Goal: Task Accomplishment & Management: Manage account settings

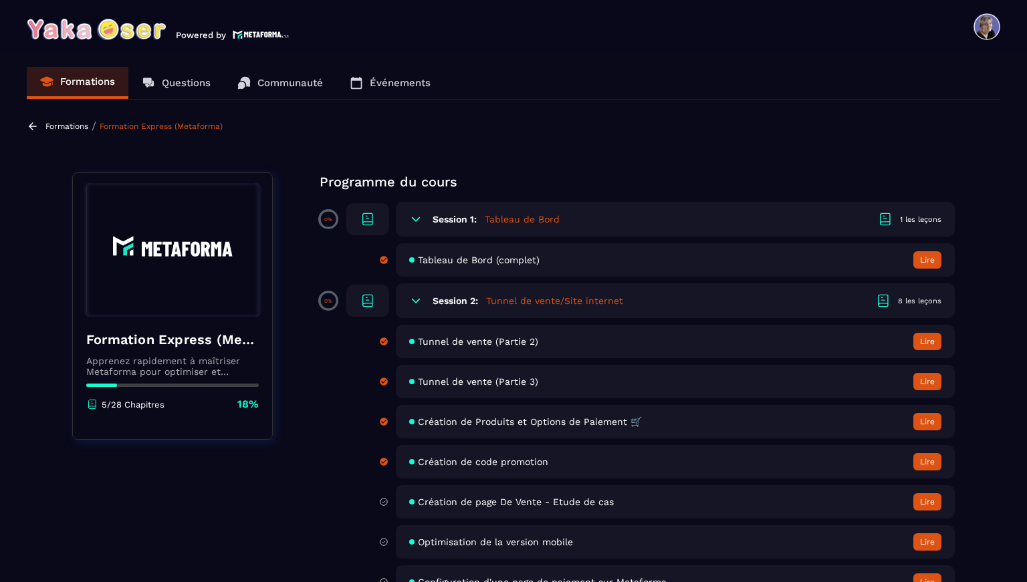
scroll to position [197, 0]
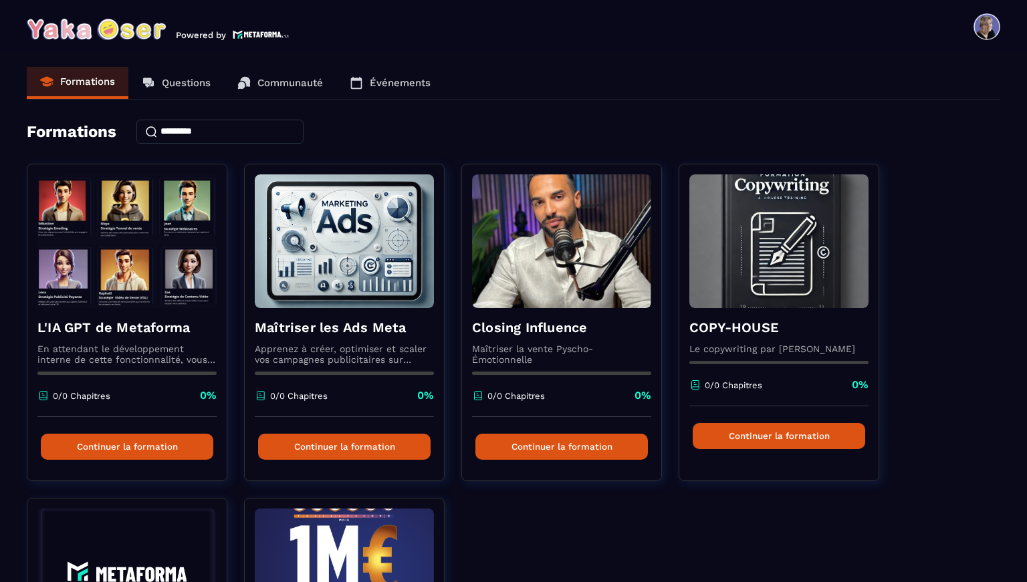
click at [983, 29] on span at bounding box center [986, 26] width 27 height 27
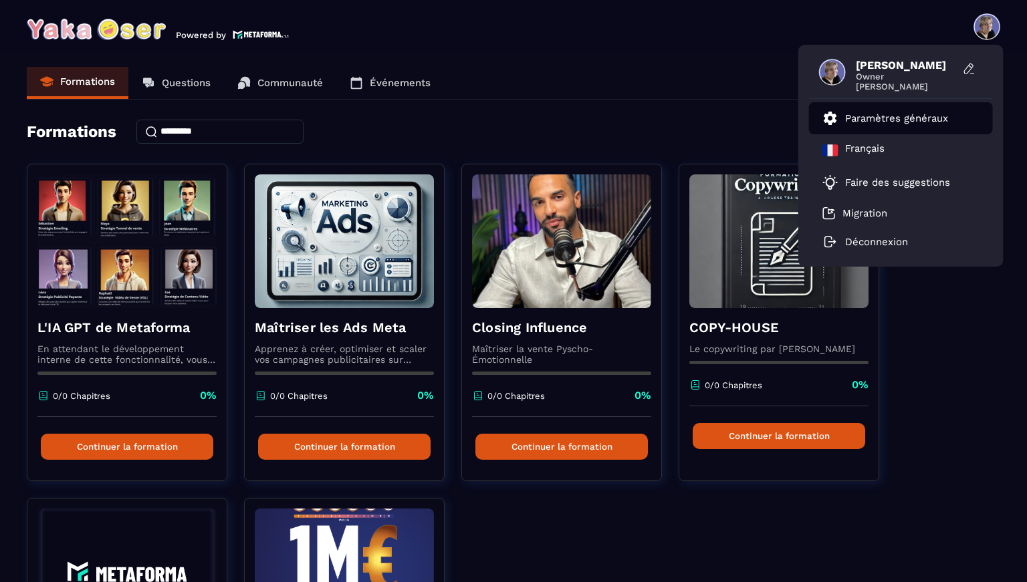
click at [908, 128] on li "Paramètres généraux" at bounding box center [901, 118] width 184 height 32
click at [886, 118] on p "Paramètres généraux" at bounding box center [896, 118] width 103 height 12
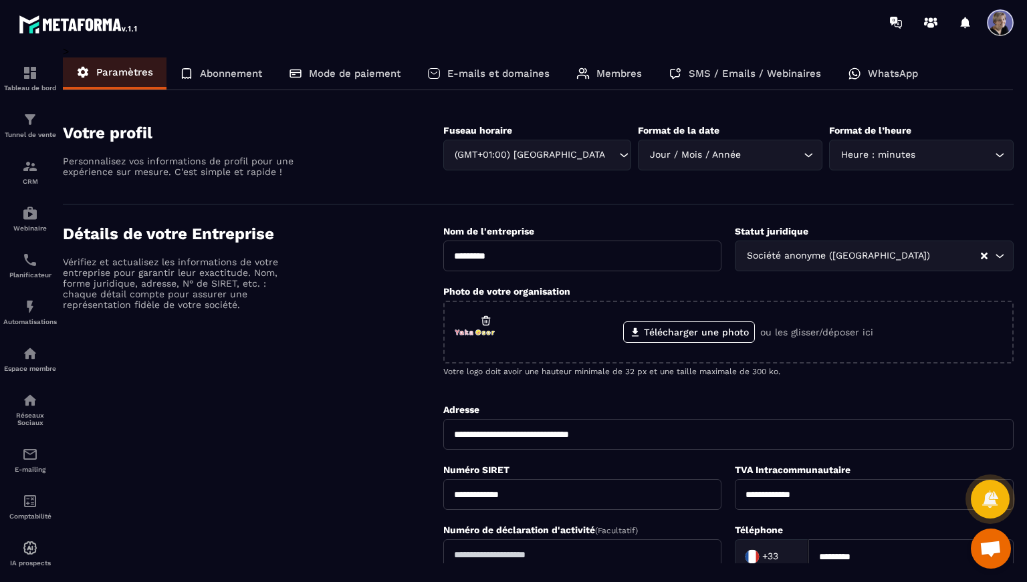
click at [594, 67] on div "Membres" at bounding box center [609, 73] width 92 height 32
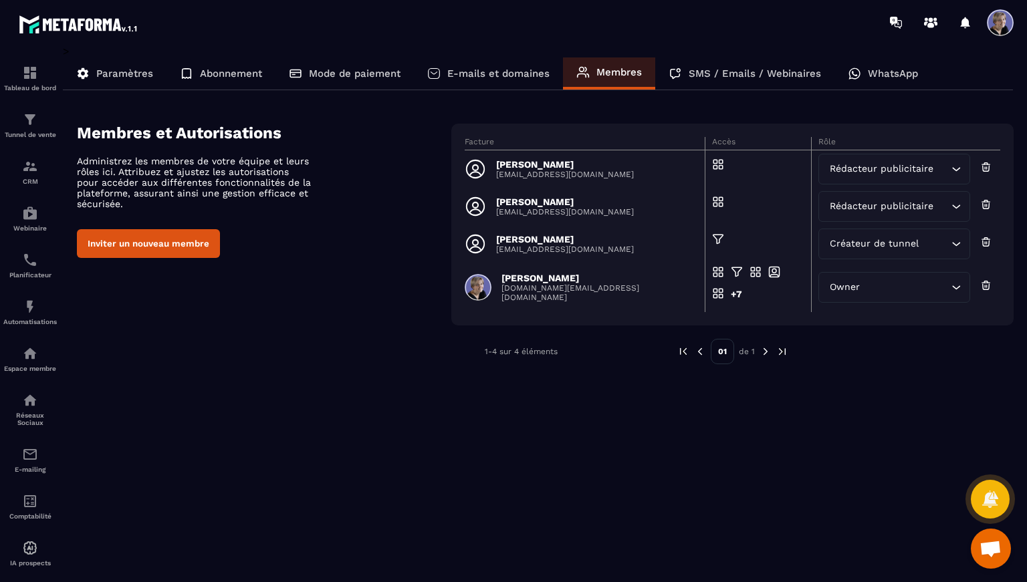
click at [986, 170] on icon at bounding box center [986, 166] width 12 height 13
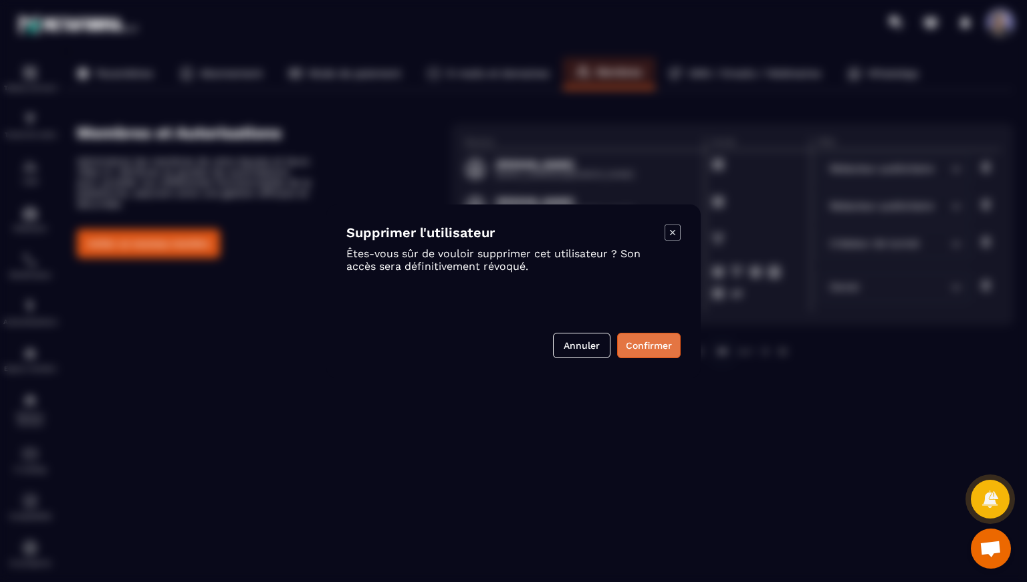
click at [656, 346] on button "Confirmer" at bounding box center [648, 345] width 63 height 25
